Goal: Leave review/rating

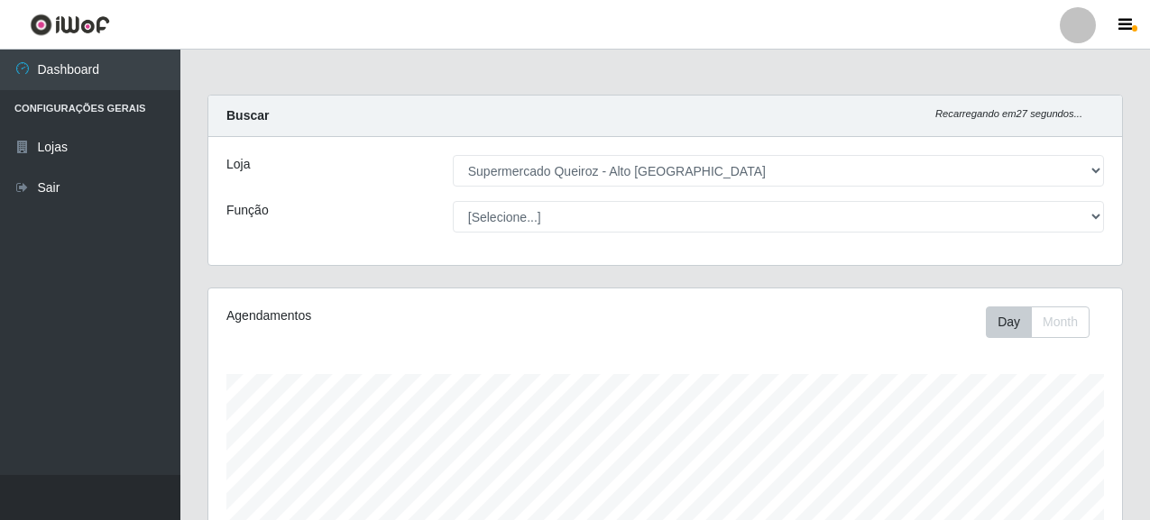
select select "496"
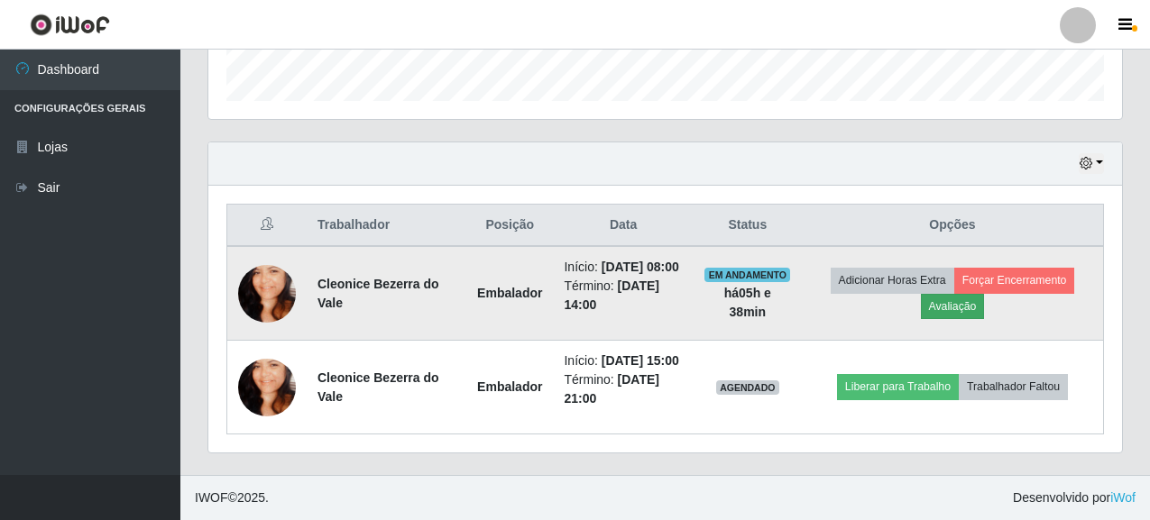
scroll to position [374, 914]
click at [944, 294] on button "Avaliação" at bounding box center [953, 306] width 64 height 25
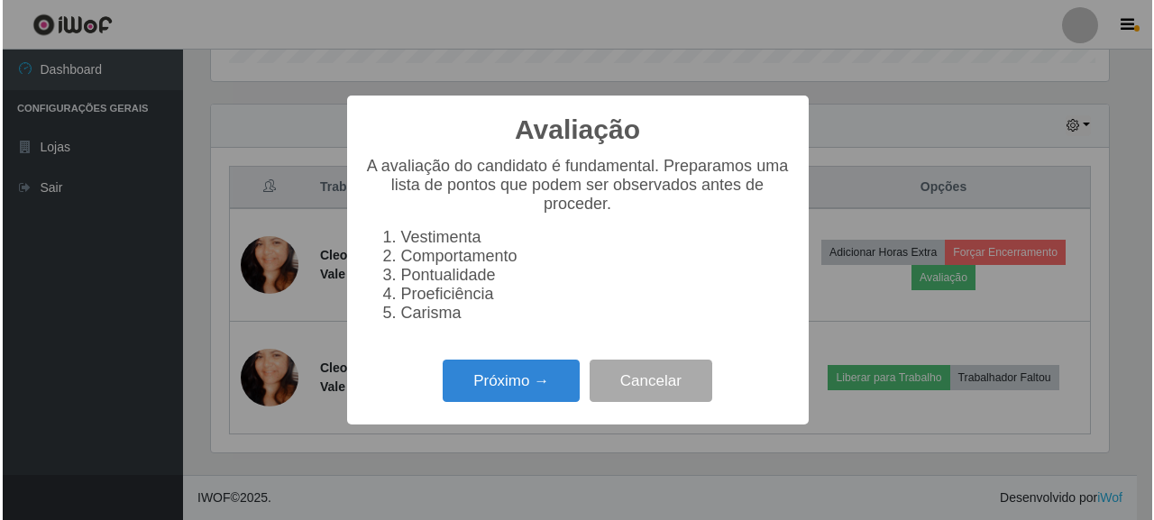
scroll to position [374, 903]
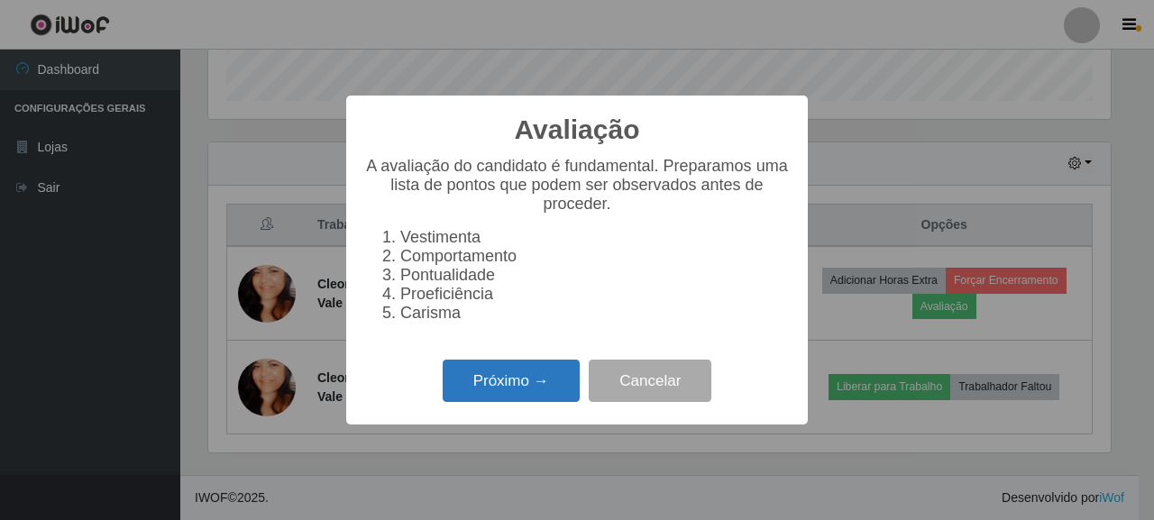
click at [513, 383] on button "Próximo →" at bounding box center [511, 381] width 137 height 42
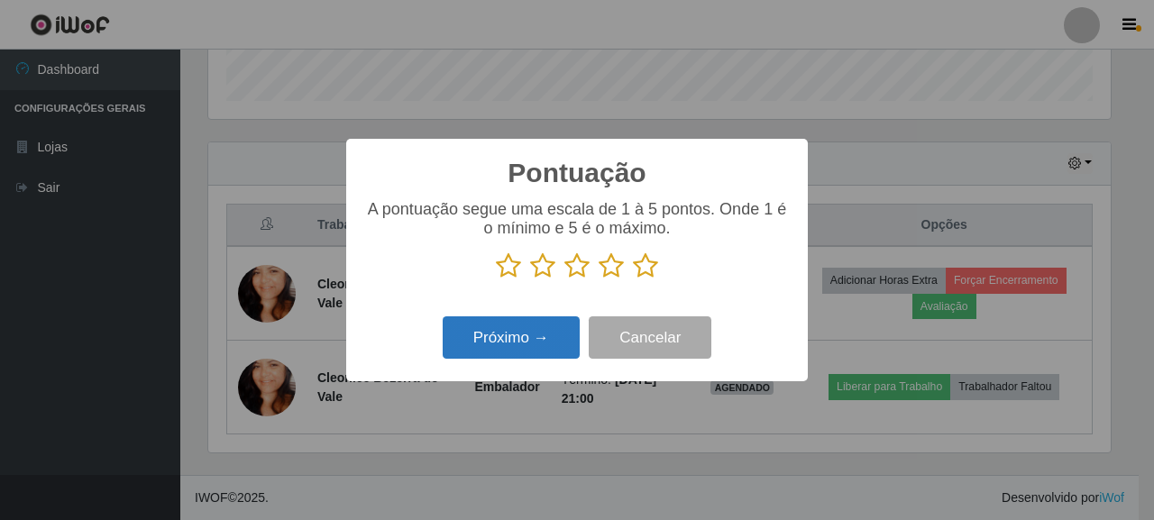
scroll to position [901496, 900967]
click at [643, 262] on icon at bounding box center [645, 266] width 25 height 27
click at [633, 280] on input "radio" at bounding box center [633, 280] width 0 height 0
click at [529, 342] on button "Próximo →" at bounding box center [511, 338] width 137 height 42
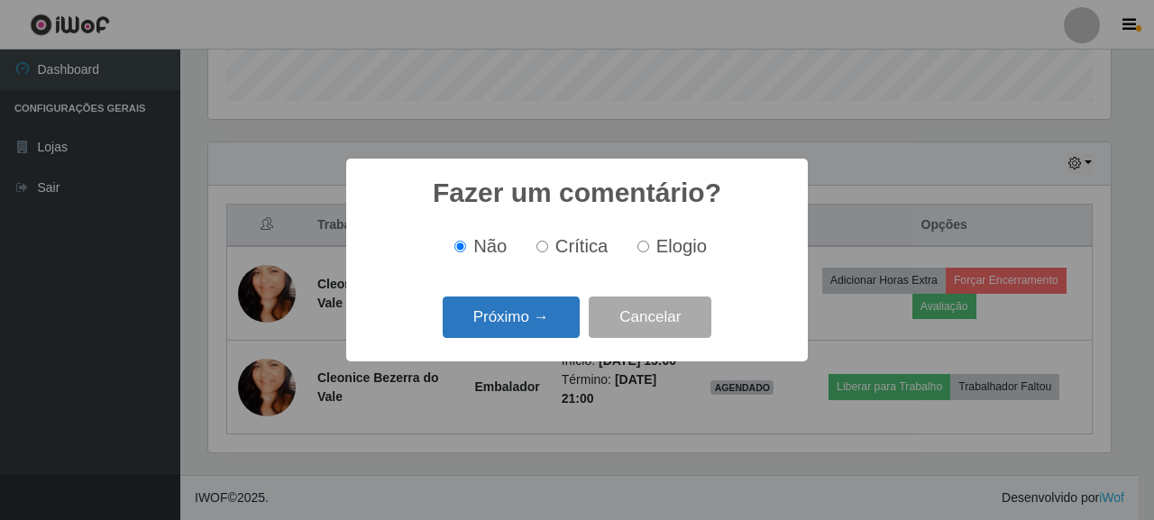
click at [536, 317] on button "Próximo →" at bounding box center [511, 318] width 137 height 42
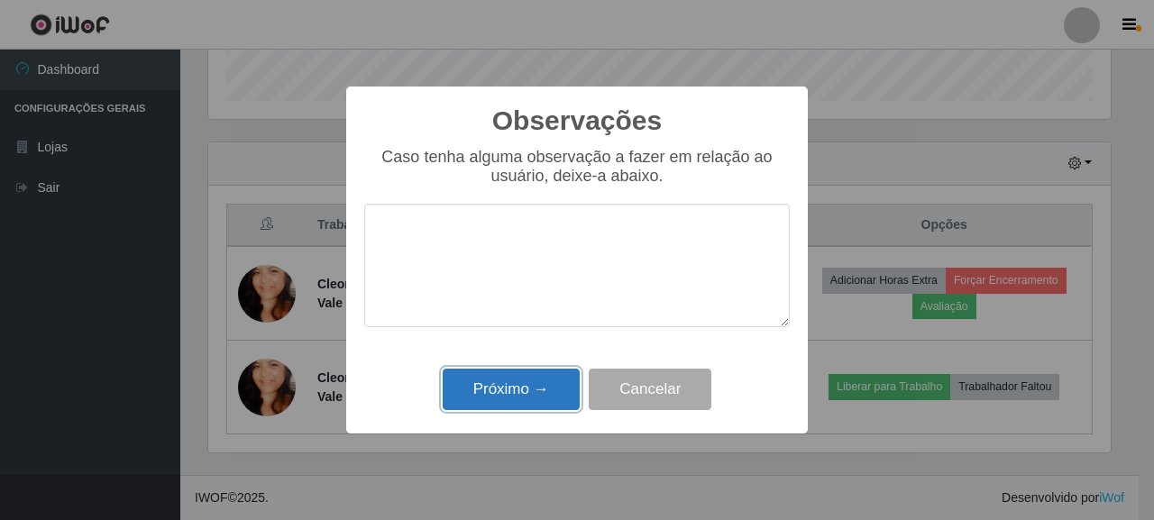
click at [525, 377] on button "Próximo →" at bounding box center [511, 390] width 137 height 42
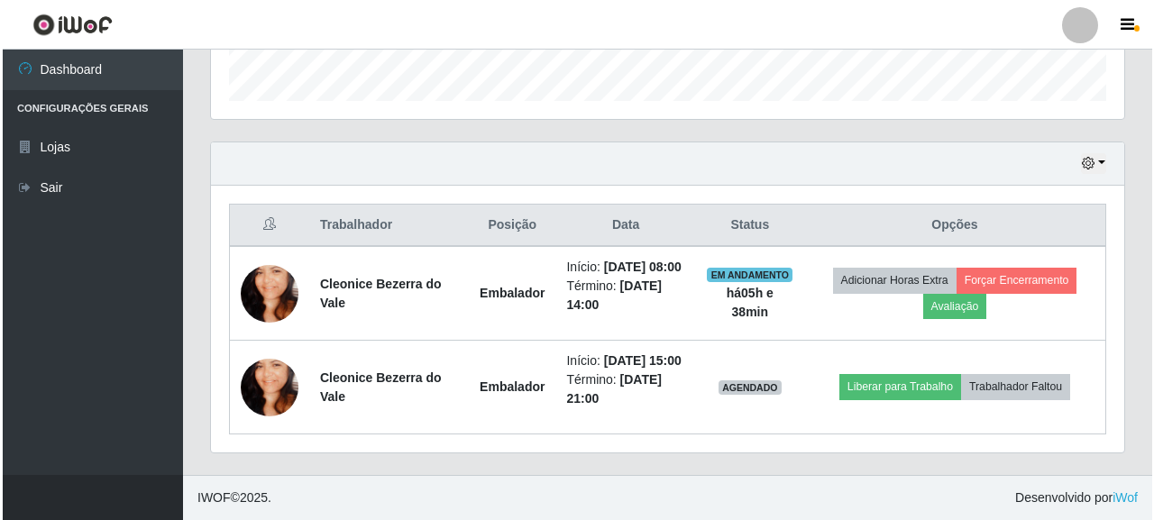
scroll to position [544, 0]
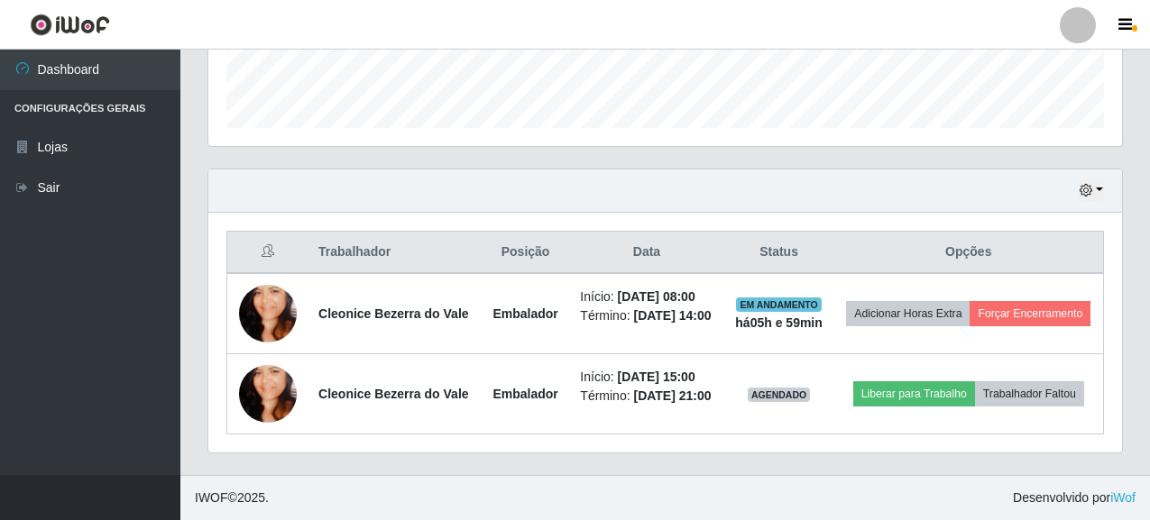
click at [875, 232] on th "Opções" at bounding box center [969, 253] width 270 height 42
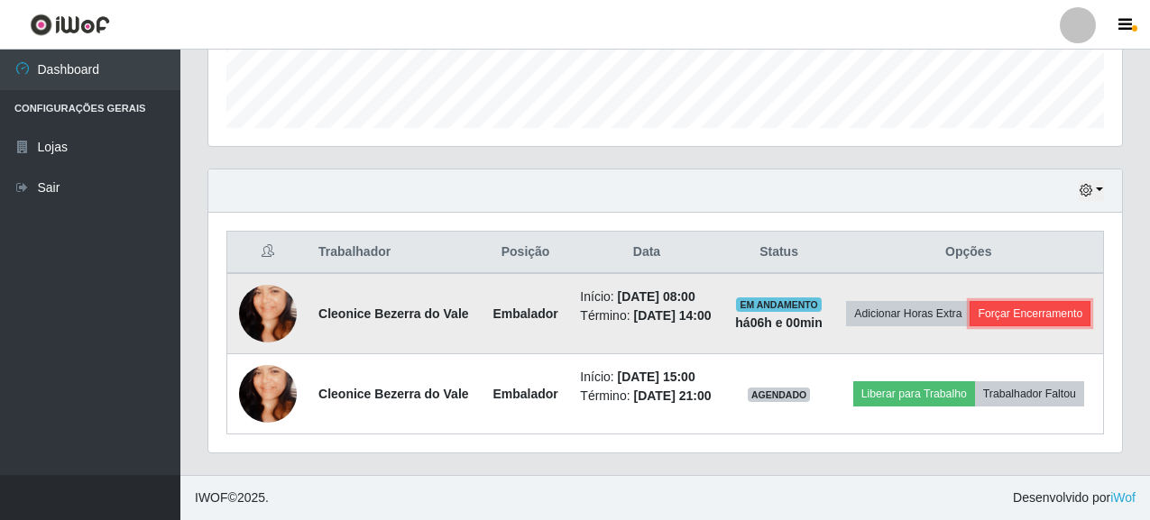
click at [974, 301] on button "Forçar Encerramento" at bounding box center [1030, 313] width 121 height 25
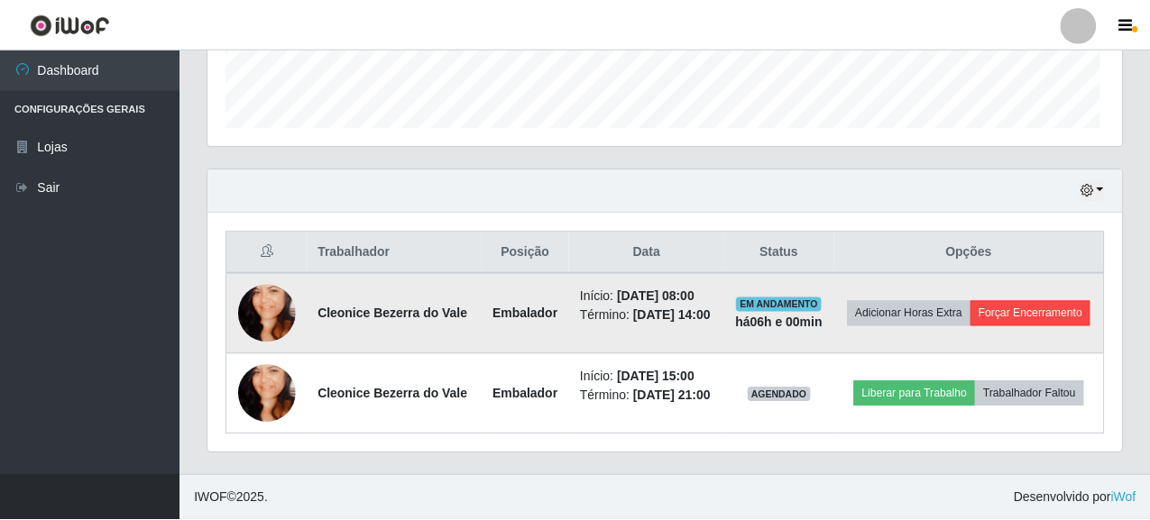
scroll to position [374, 903]
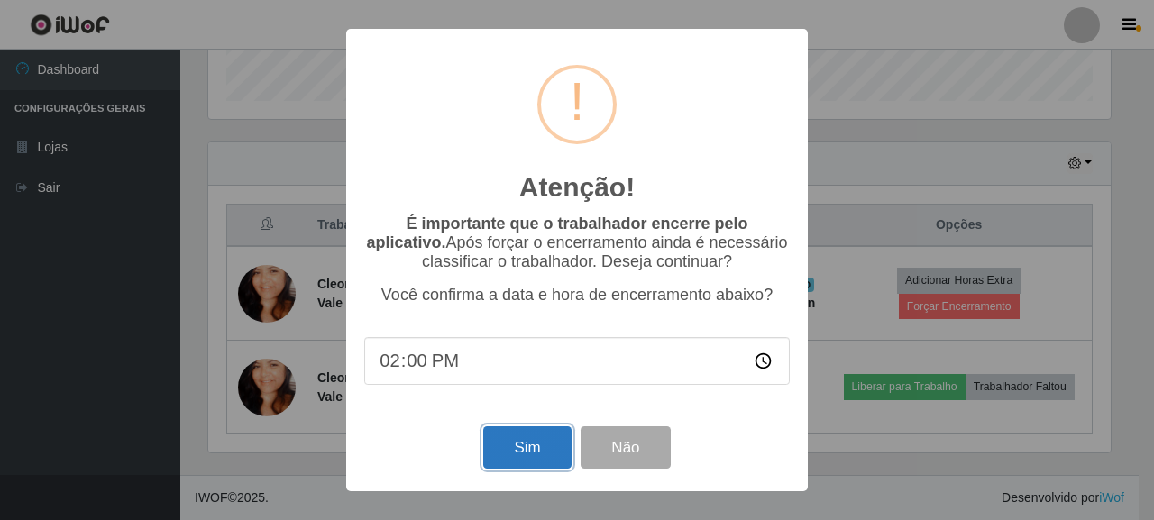
click at [492, 456] on button "Sim" at bounding box center [526, 448] width 87 height 42
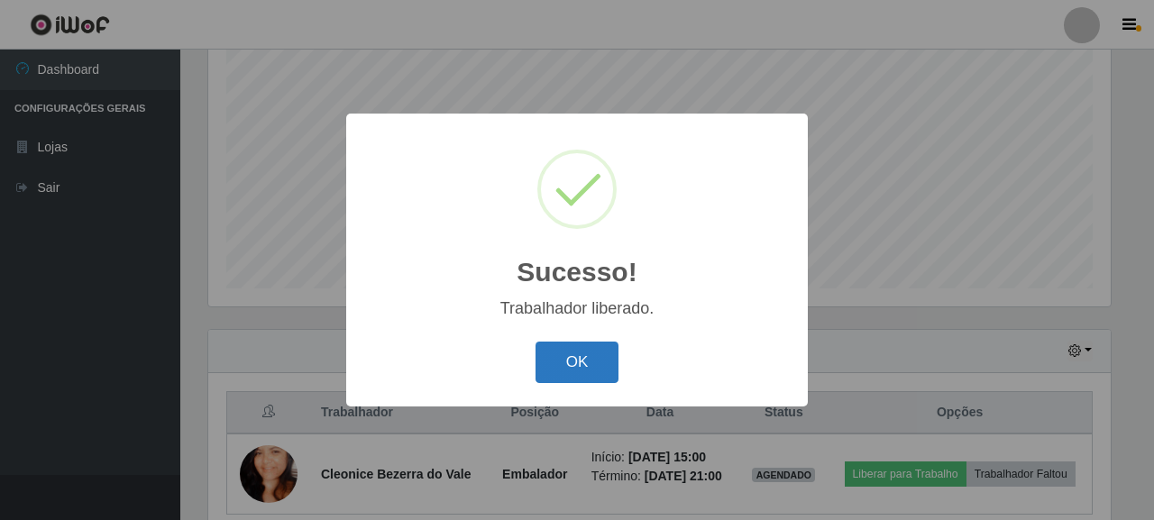
click at [588, 354] on button "OK" at bounding box center [578, 363] width 84 height 42
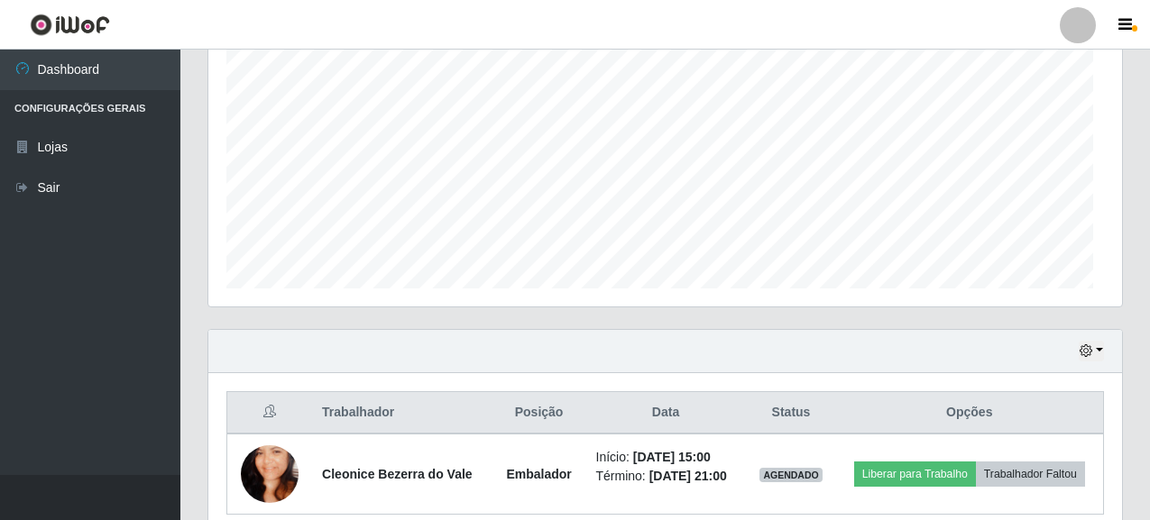
scroll to position [374, 914]
